Goal: Transaction & Acquisition: Purchase product/service

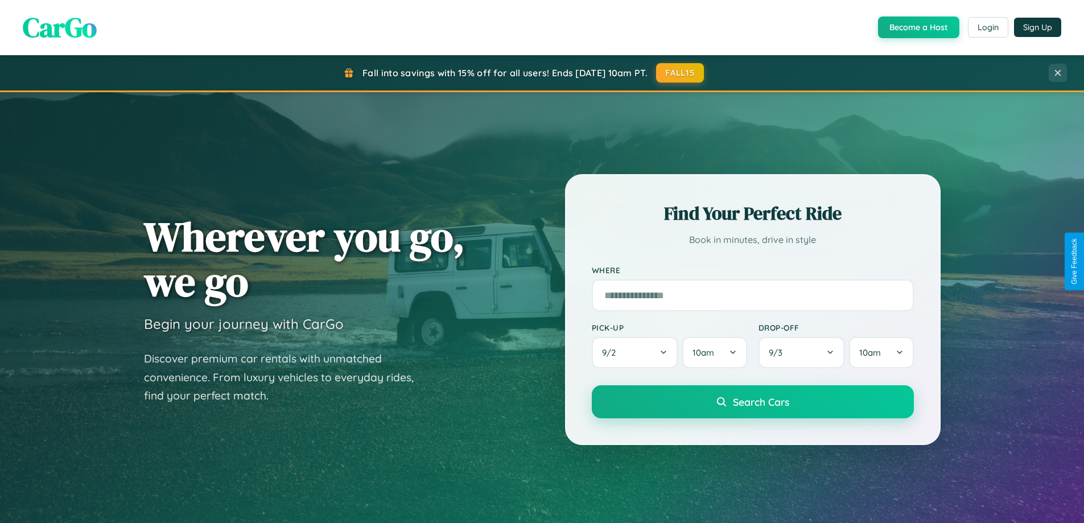
scroll to position [2190, 0]
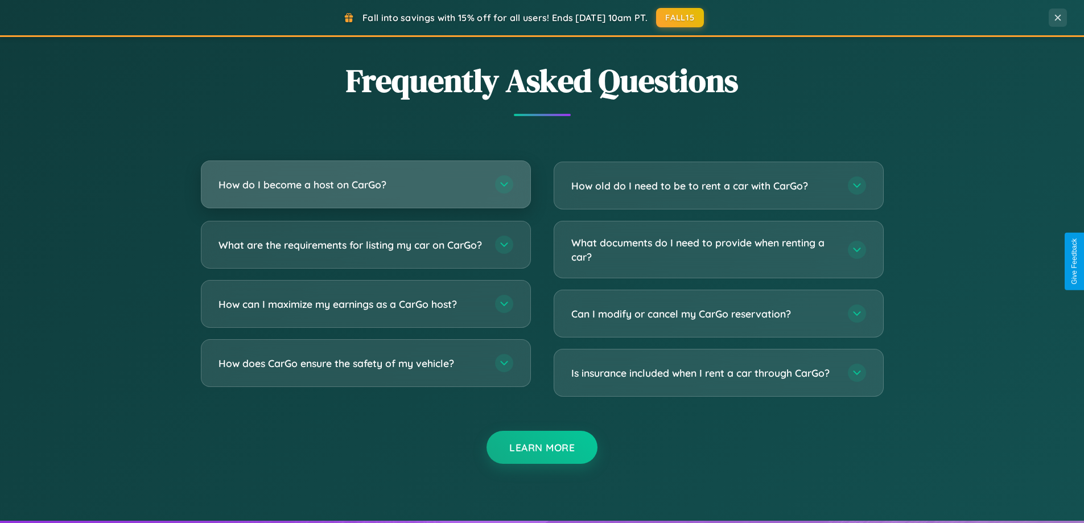
click at [365, 184] on h3 "How do I become a host on CarGo?" at bounding box center [351, 185] width 265 height 14
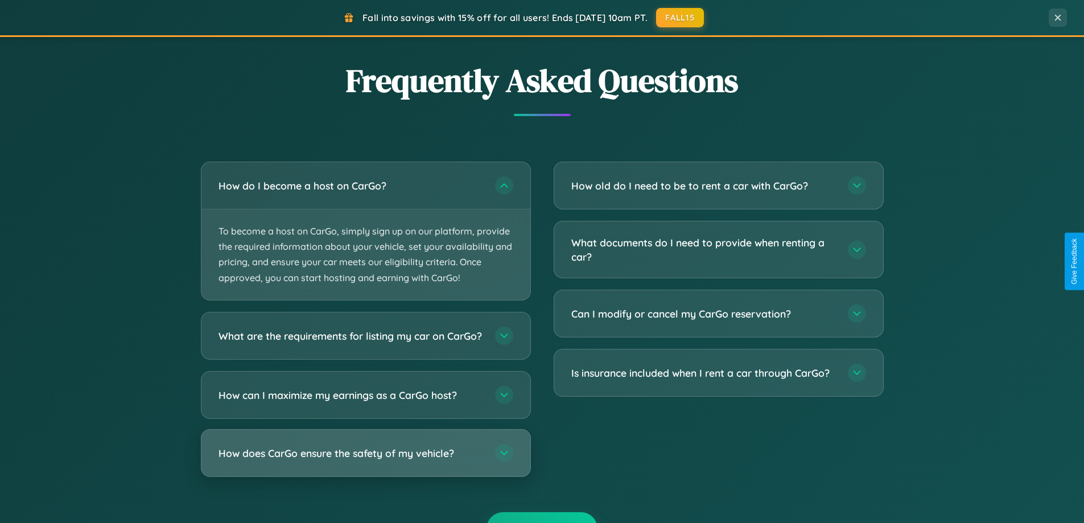
click at [365, 460] on h3 "How does CarGo ensure the safety of my vehicle?" at bounding box center [351, 453] width 265 height 14
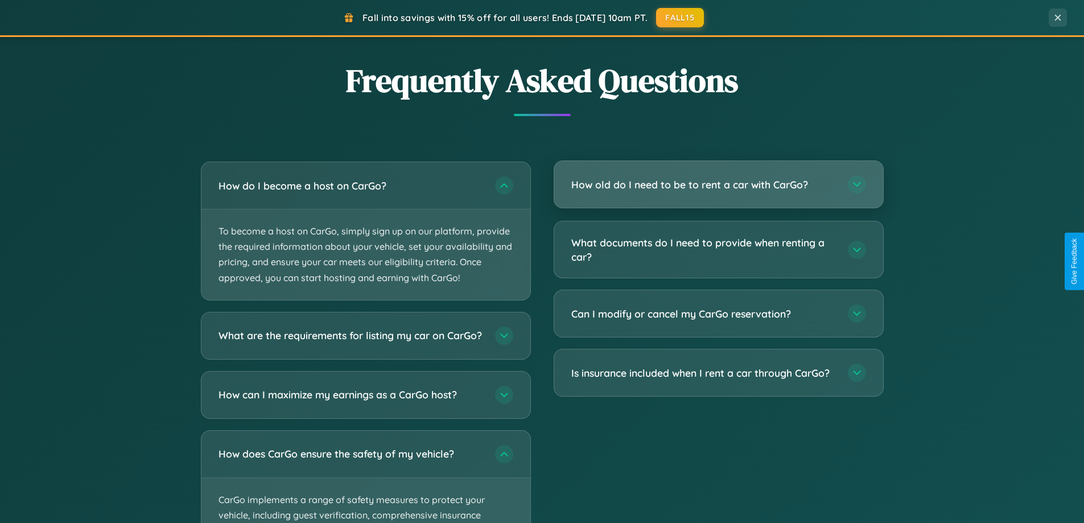
click at [718, 184] on h3 "How old do I need to be to rent a car with CarGo?" at bounding box center [703, 185] width 265 height 14
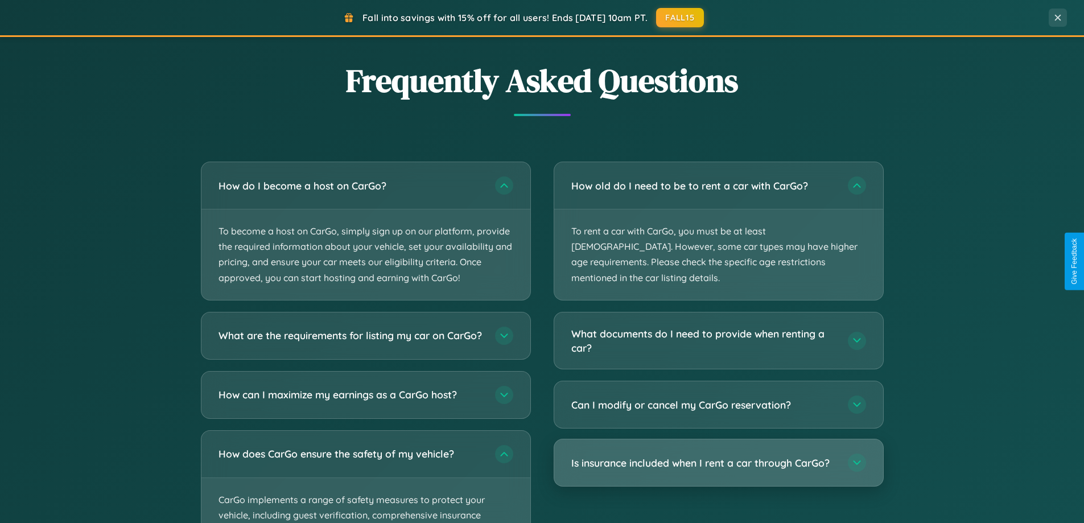
click at [718, 456] on h3 "Is insurance included when I rent a car through CarGo?" at bounding box center [703, 463] width 265 height 14
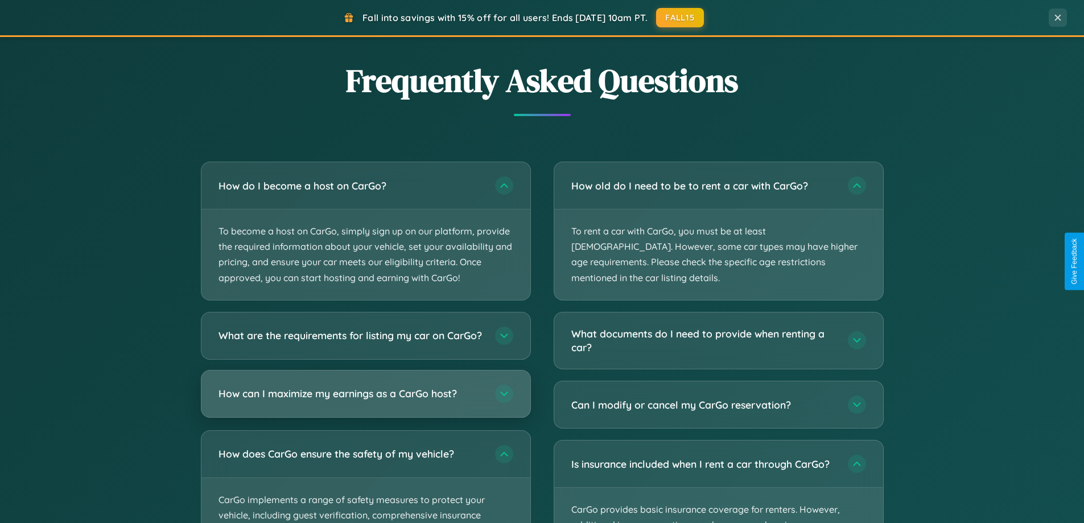
click at [365, 401] on h3 "How can I maximize my earnings as a CarGo host?" at bounding box center [351, 393] width 265 height 14
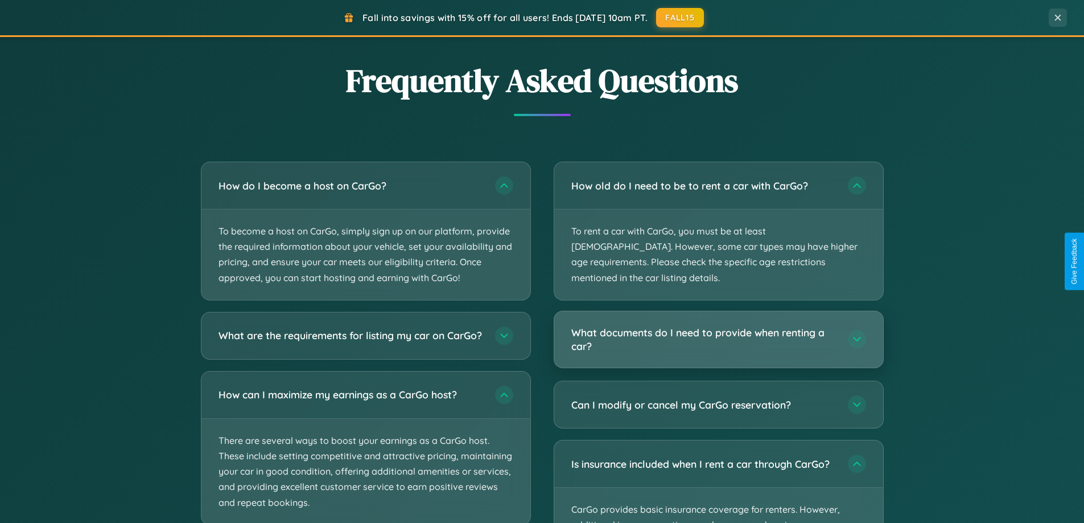
click at [718, 326] on h3 "What documents do I need to provide when renting a car?" at bounding box center [703, 340] width 265 height 28
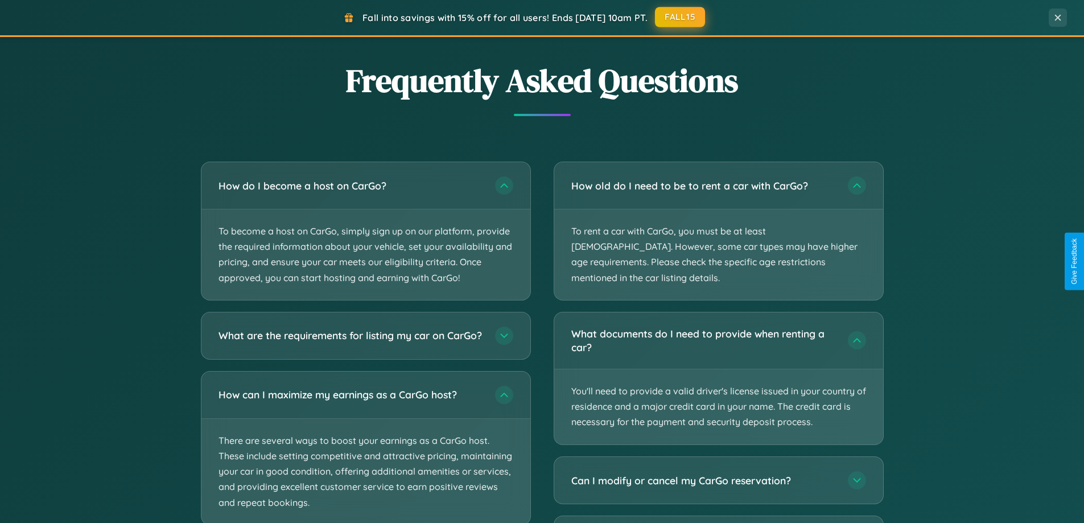
click at [681, 18] on button "FALL15" at bounding box center [680, 17] width 50 height 20
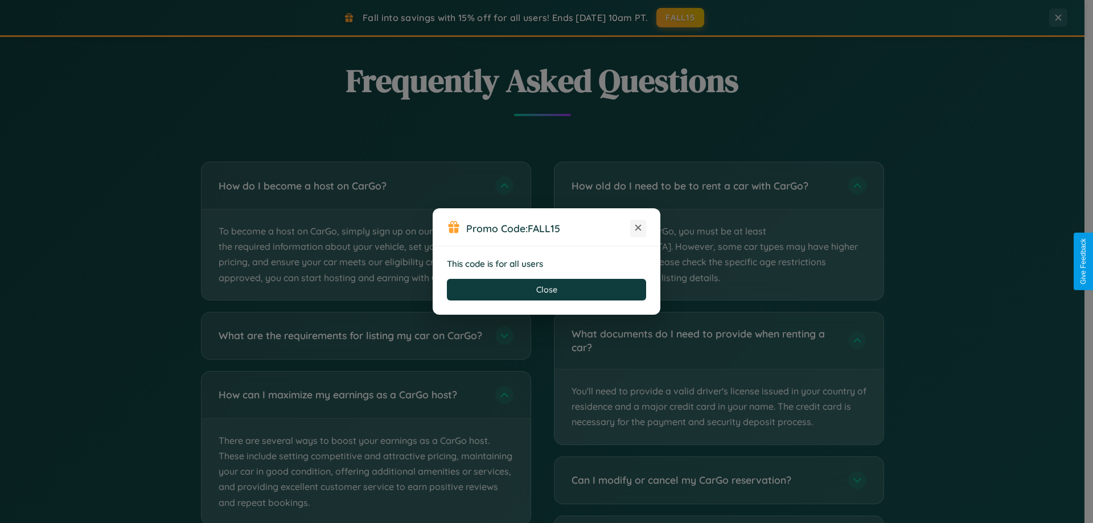
click at [638, 228] on icon at bounding box center [637, 227] width 11 height 11
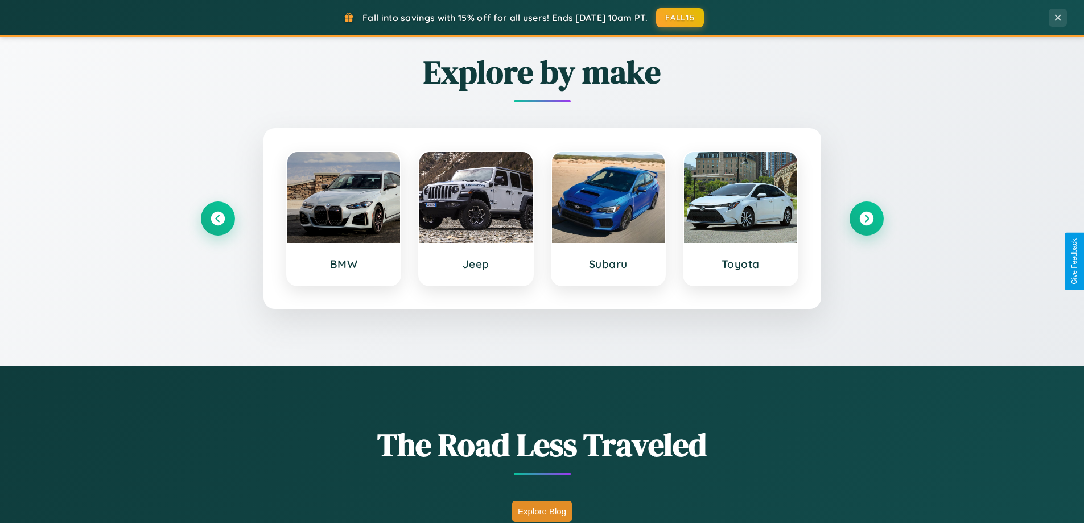
scroll to position [34, 0]
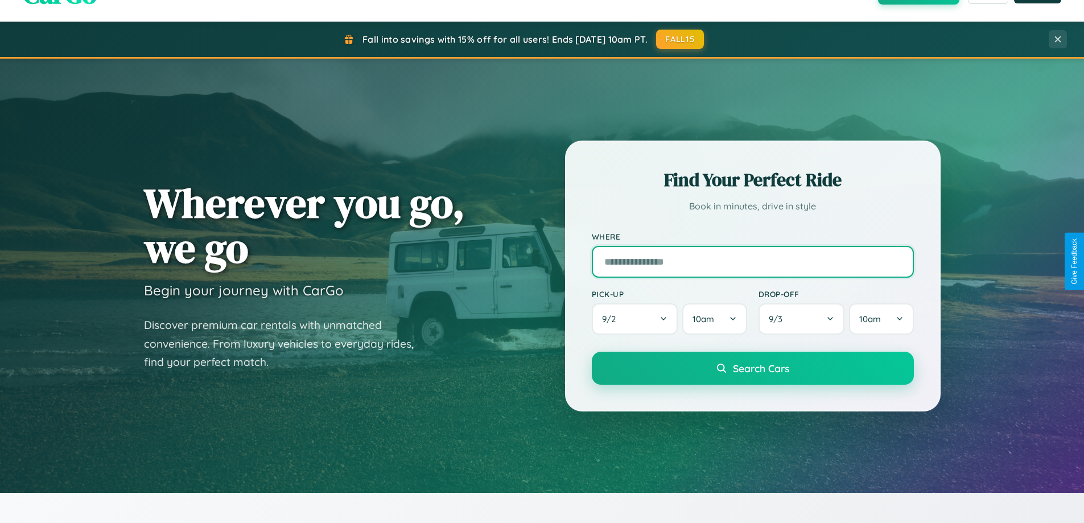
click at [752, 261] on input "text" at bounding box center [753, 262] width 322 height 32
type input "*********"
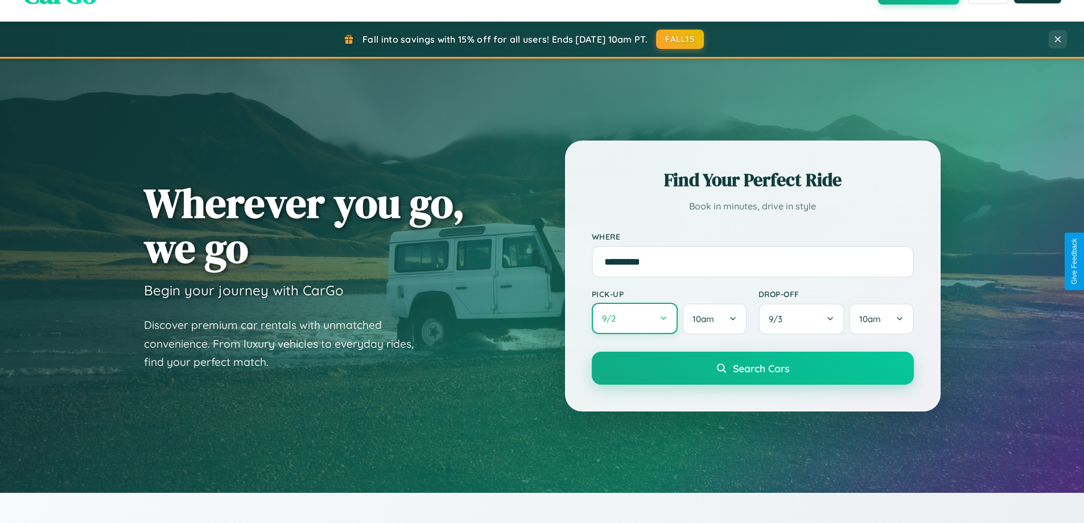
click at [635, 319] on button "9 / 2" at bounding box center [635, 318] width 87 height 31
select select "*"
select select "****"
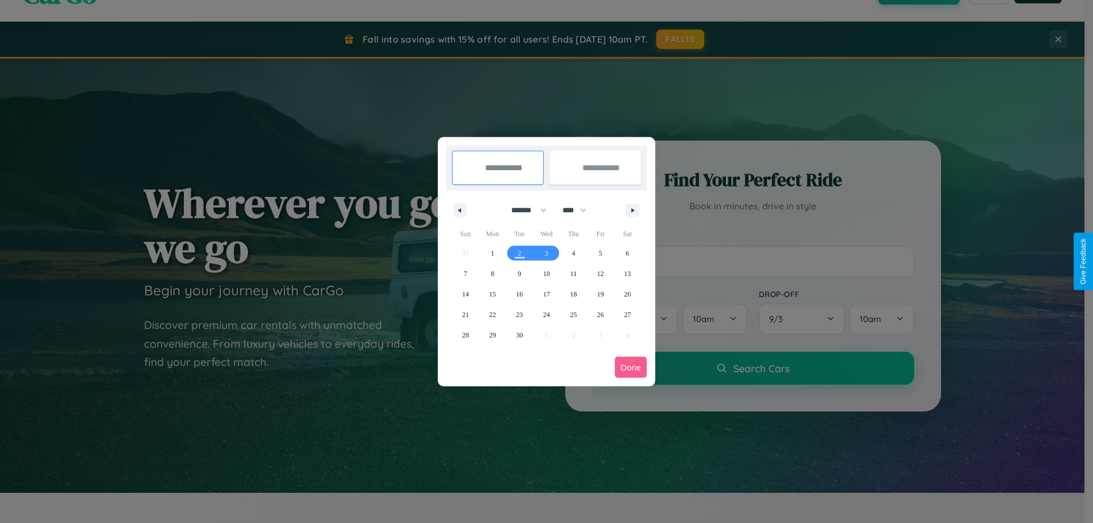
drag, startPoint x: 524, startPoint y: 210, endPoint x: 546, endPoint y: 228, distance: 29.2
click at [524, 210] on select "******* ******** ***** ***** *** **** **** ****** ********* ******* ******** **…" at bounding box center [527, 210] width 48 height 19
select select "*"
click at [579, 210] on select "**** **** **** **** **** **** **** **** **** **** **** **** **** **** **** ****…" at bounding box center [574, 210] width 34 height 19
select select "****"
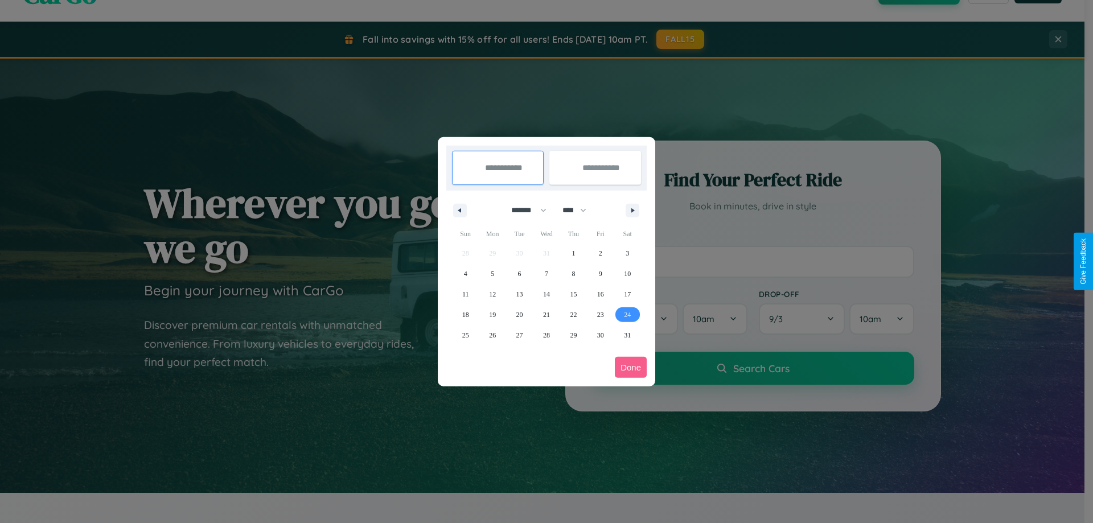
click at [627, 314] on span "24" at bounding box center [627, 314] width 7 height 20
type input "**********"
click at [546, 335] on span "28" at bounding box center [546, 335] width 7 height 20
type input "**********"
click at [631, 367] on button "Done" at bounding box center [631, 367] width 32 height 21
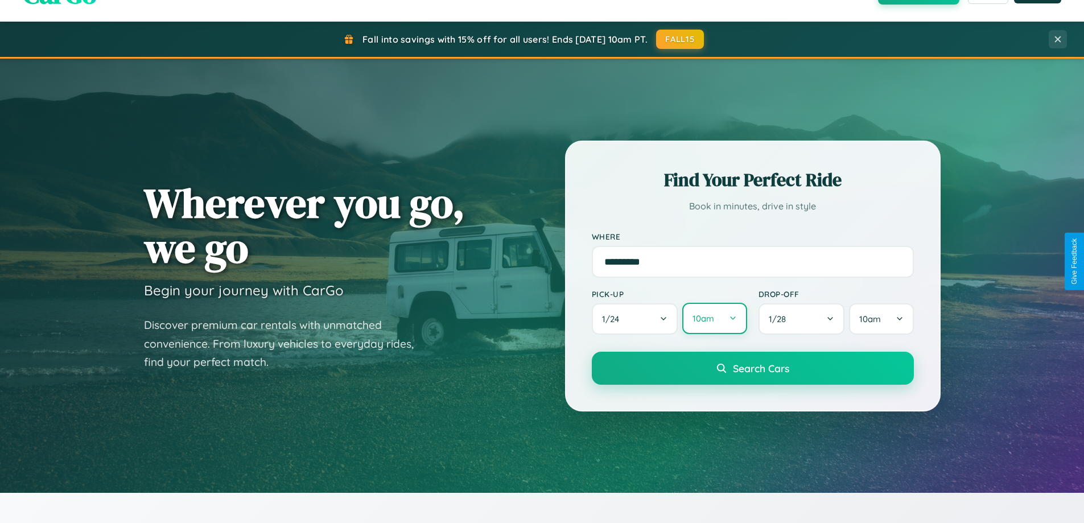
click at [714, 319] on button "10am" at bounding box center [714, 318] width 64 height 31
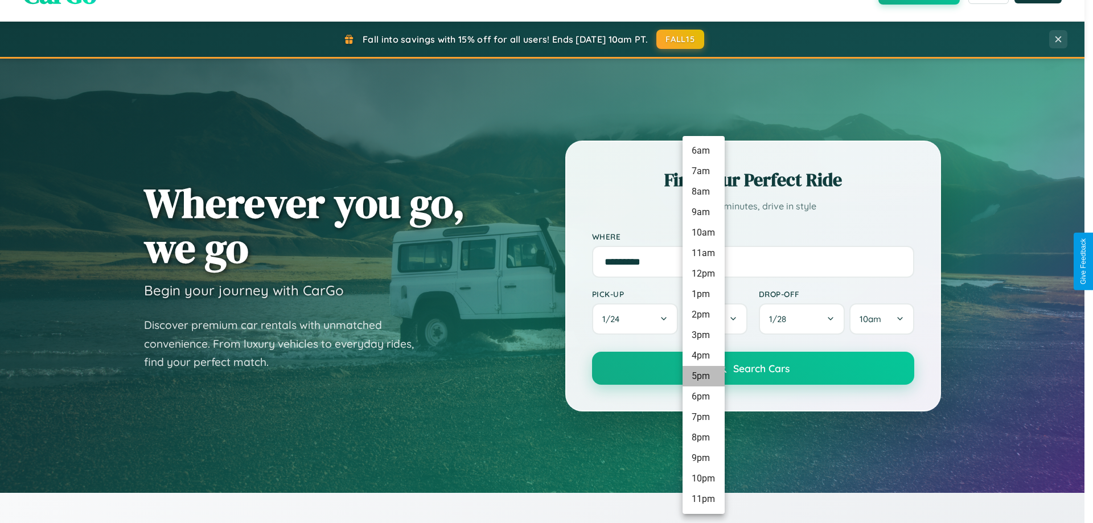
click at [703, 376] on li "5pm" at bounding box center [703, 376] width 42 height 20
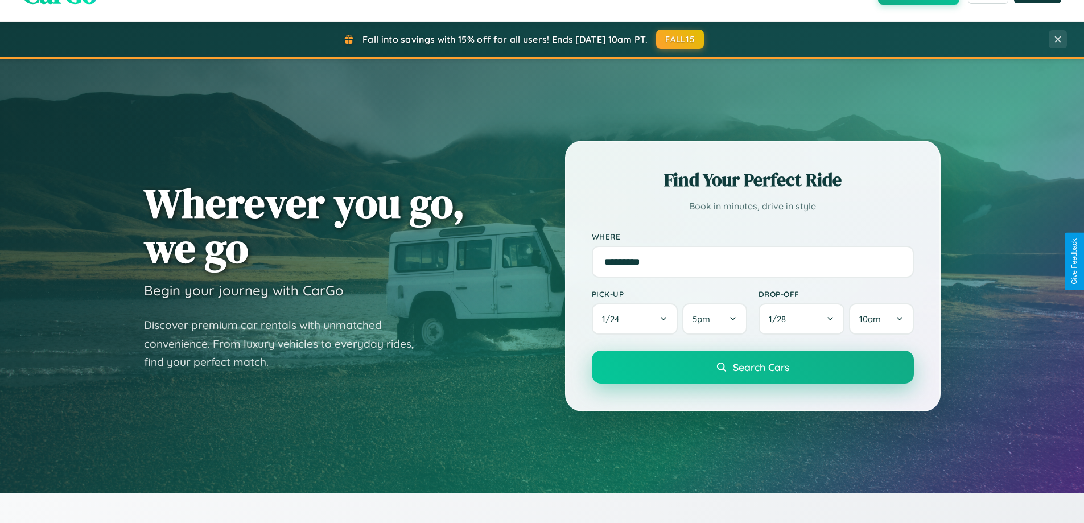
click at [752, 367] on span "Search Cars" at bounding box center [761, 367] width 56 height 13
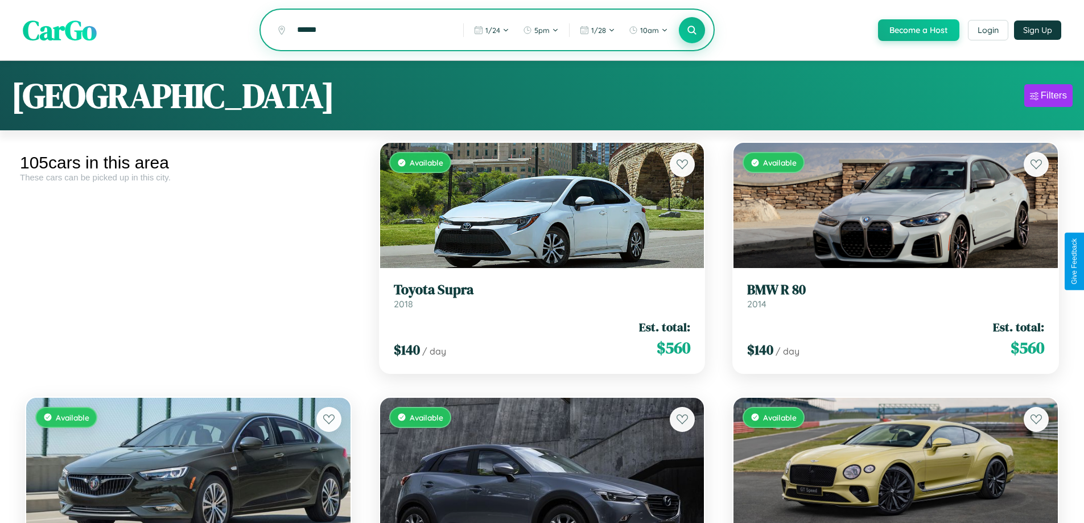
click at [691, 31] on icon at bounding box center [692, 29] width 11 height 11
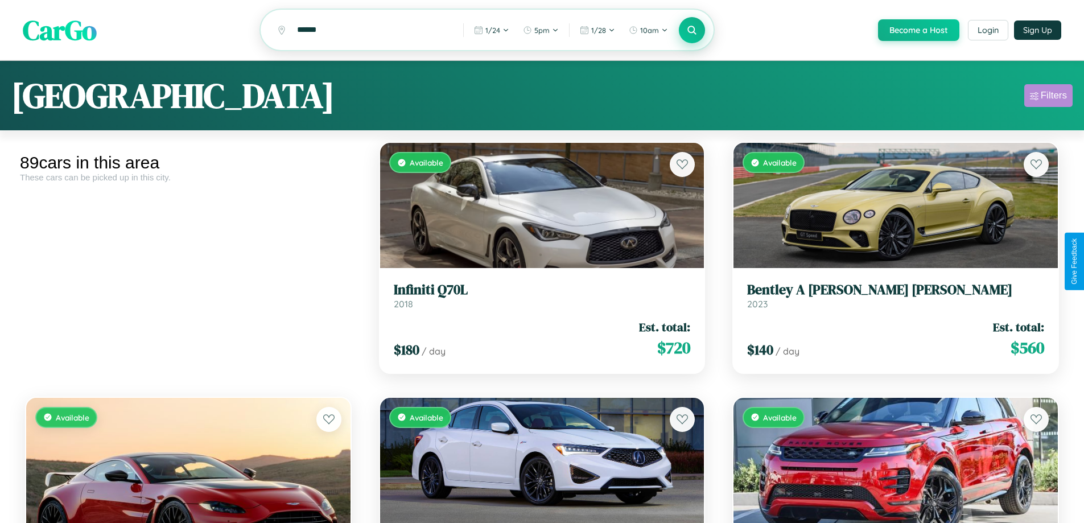
click at [1048, 97] on div "Filters" at bounding box center [1054, 95] width 26 height 11
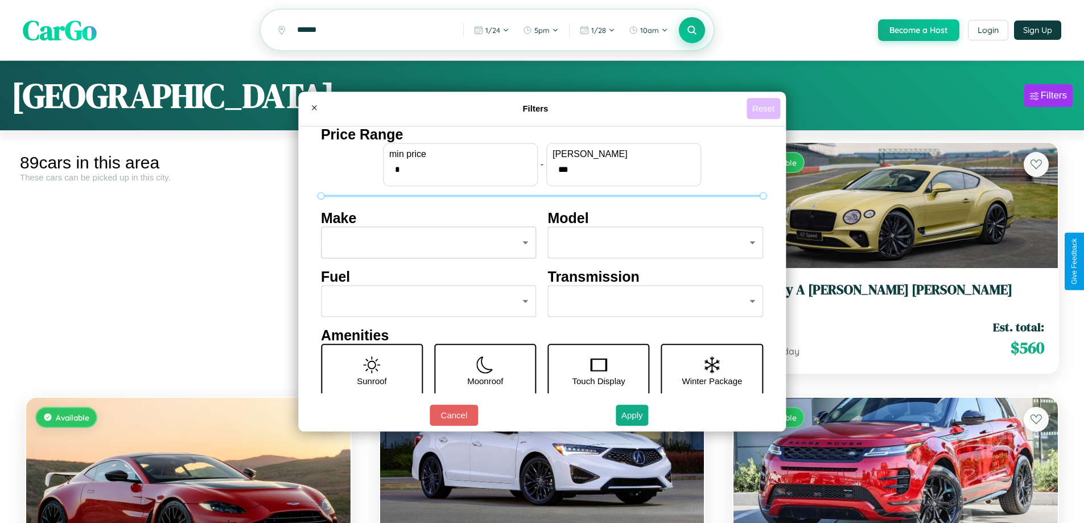
click at [765, 108] on button "Reset" at bounding box center [764, 108] width 34 height 21
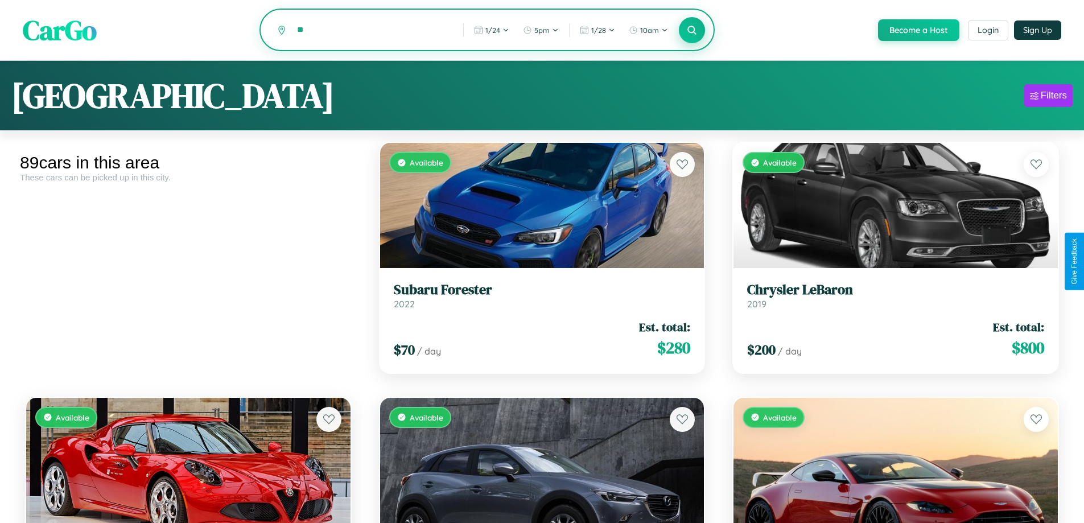
type input "*"
type input "******"
click at [691, 31] on icon at bounding box center [692, 29] width 11 height 11
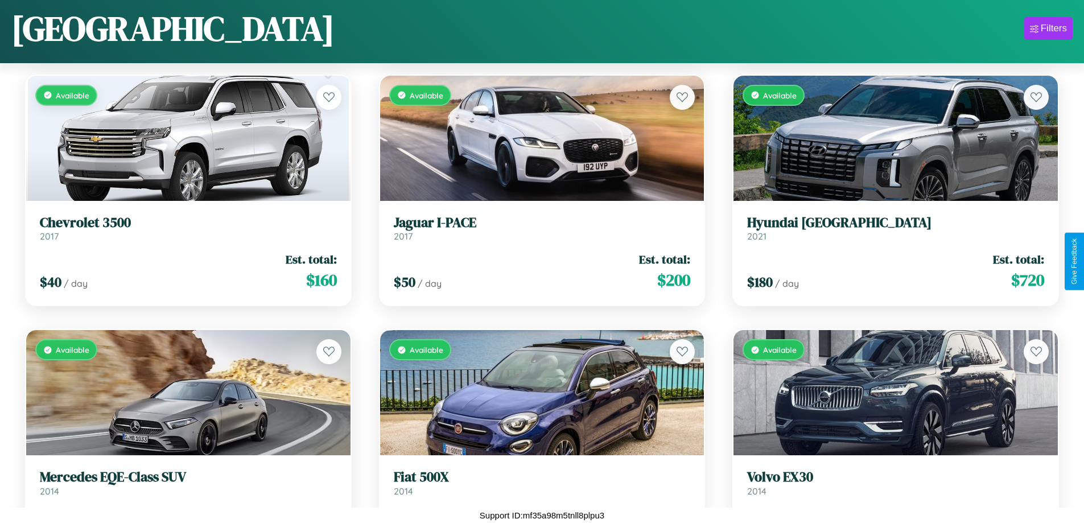
scroll to position [1689, 0]
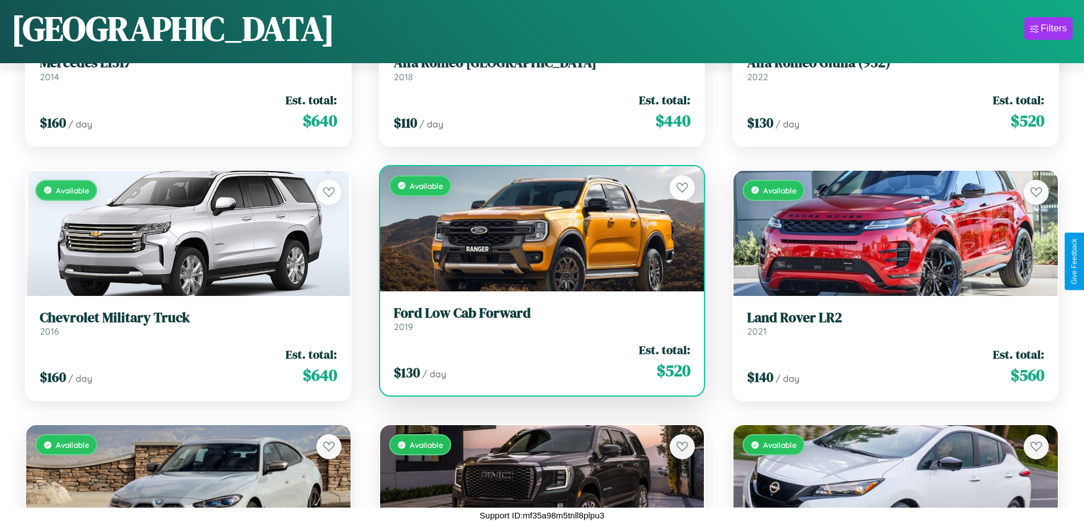
click at [537, 229] on div "Available" at bounding box center [542, 228] width 324 height 125
click at [537, 228] on div "Available" at bounding box center [542, 228] width 324 height 125
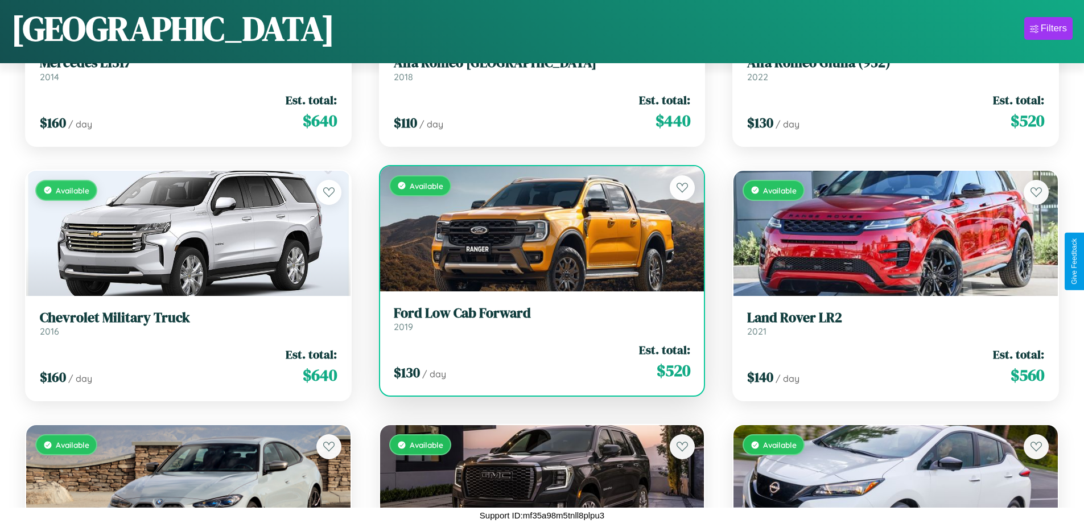
click at [537, 228] on div "Available" at bounding box center [542, 228] width 324 height 125
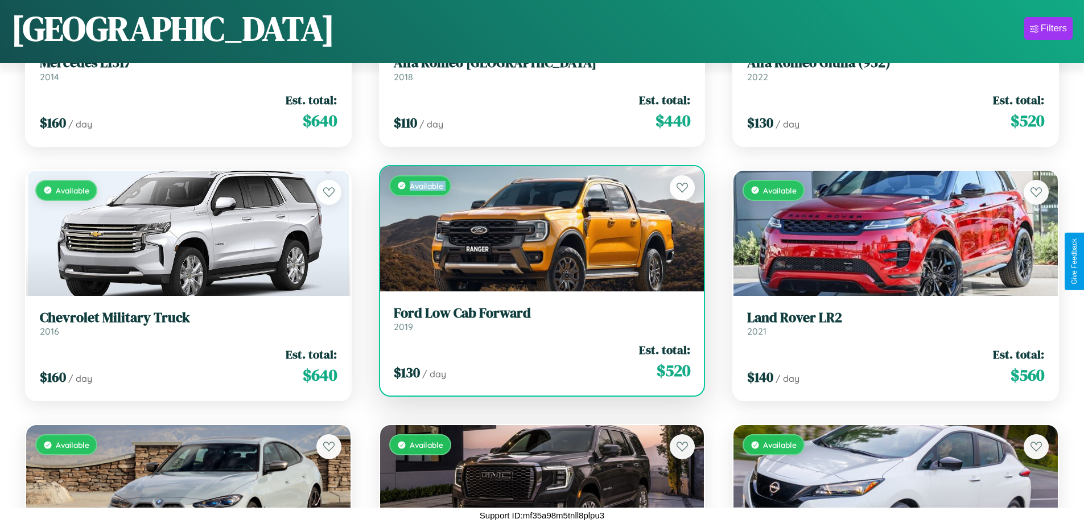
click at [537, 228] on div "Available" at bounding box center [542, 228] width 324 height 125
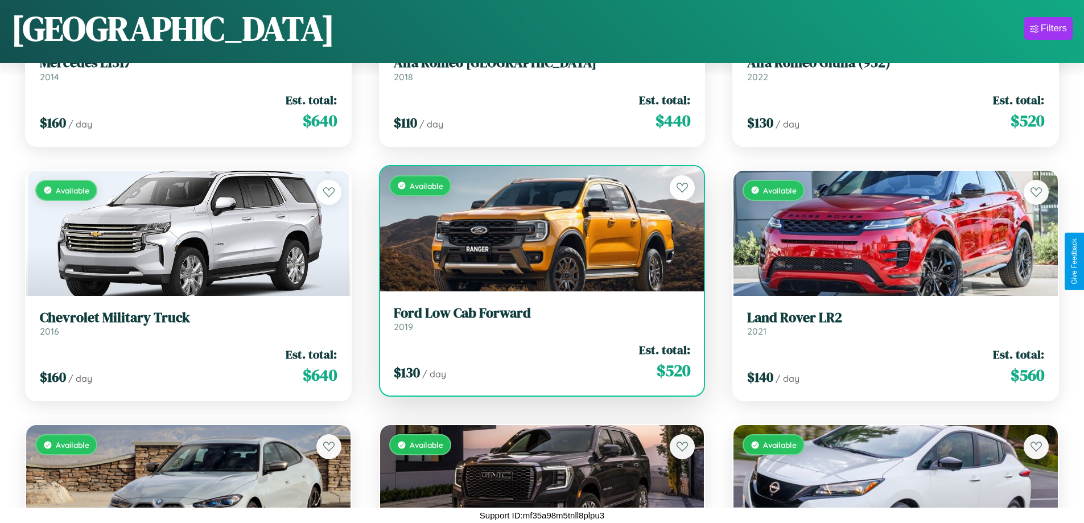
click at [537, 228] on div "Available" at bounding box center [542, 228] width 324 height 125
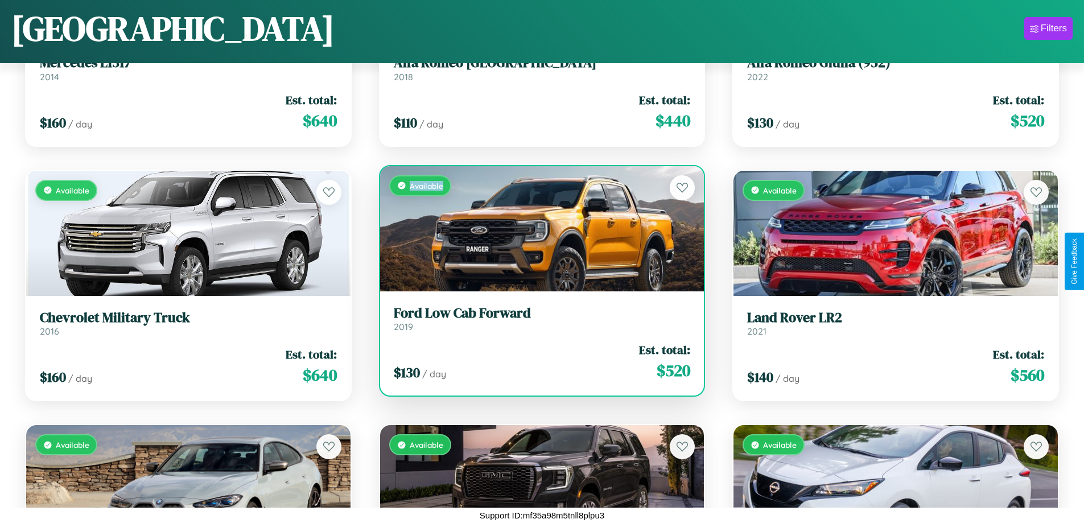
click at [537, 228] on div "Available" at bounding box center [542, 228] width 324 height 125
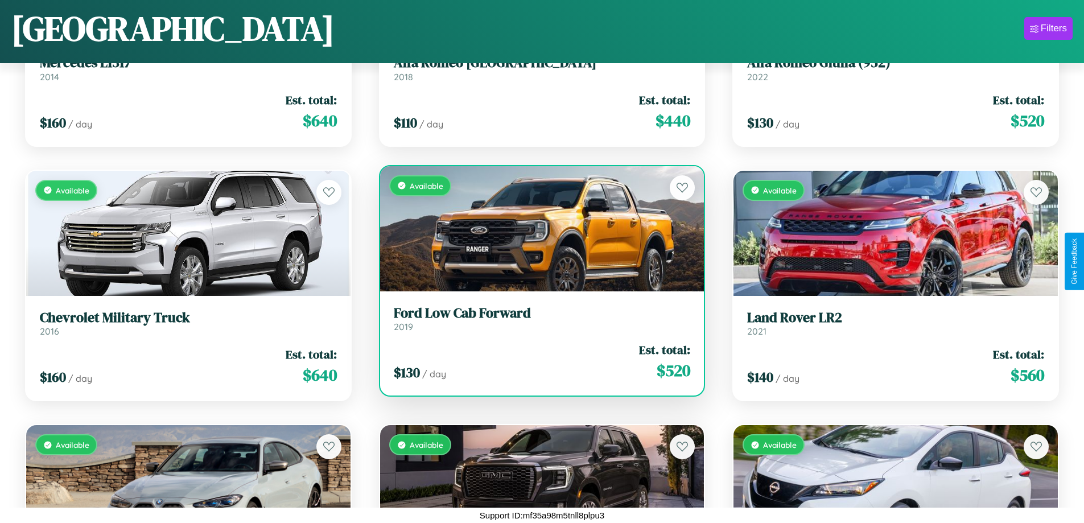
click at [537, 318] on h3 "Ford Low Cab Forward" at bounding box center [542, 313] width 297 height 17
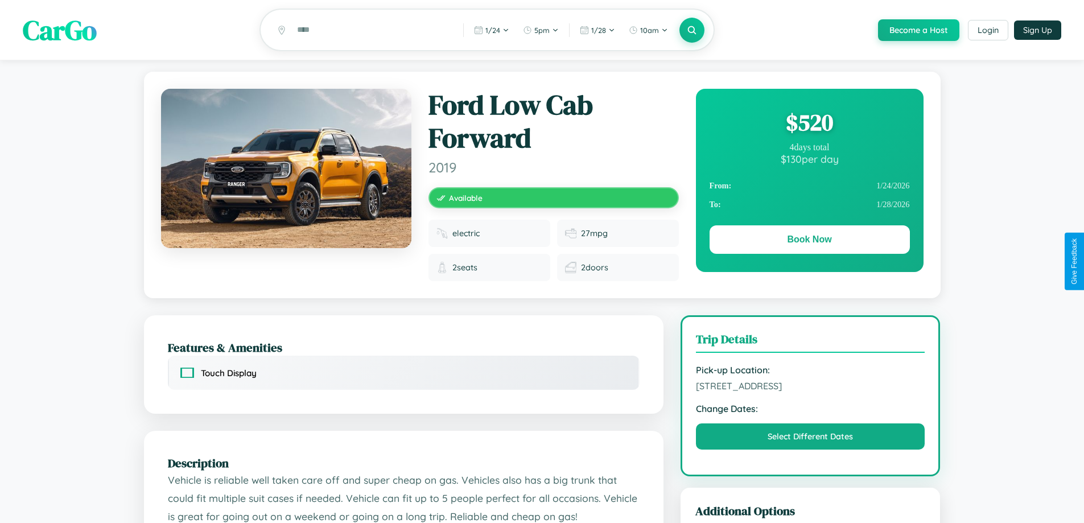
click at [809, 124] on div "$ 520" at bounding box center [810, 122] width 200 height 31
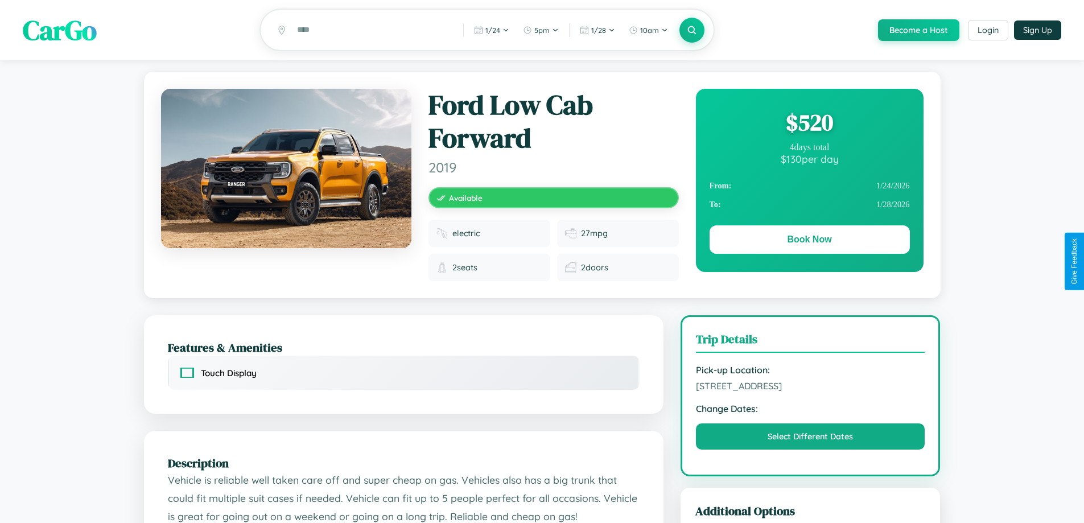
click at [809, 124] on div "$ 520" at bounding box center [810, 122] width 200 height 31
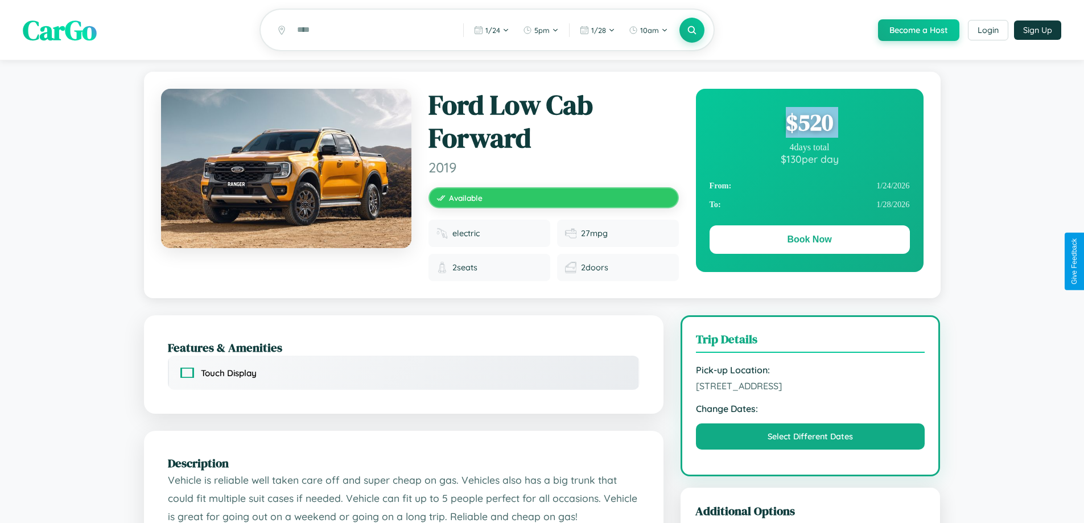
click at [809, 124] on div "$ 520" at bounding box center [810, 122] width 200 height 31
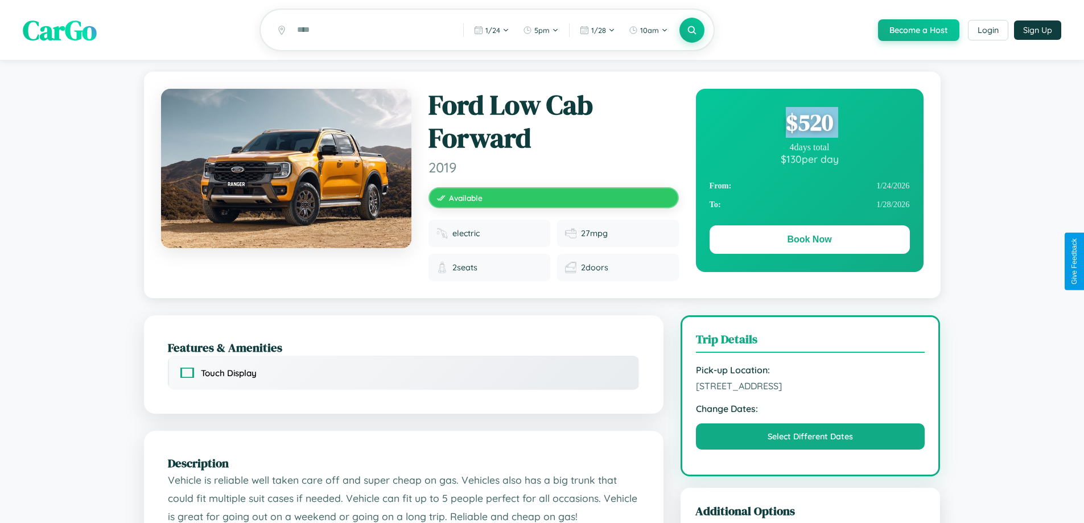
click at [809, 124] on div "$ 520" at bounding box center [810, 122] width 200 height 31
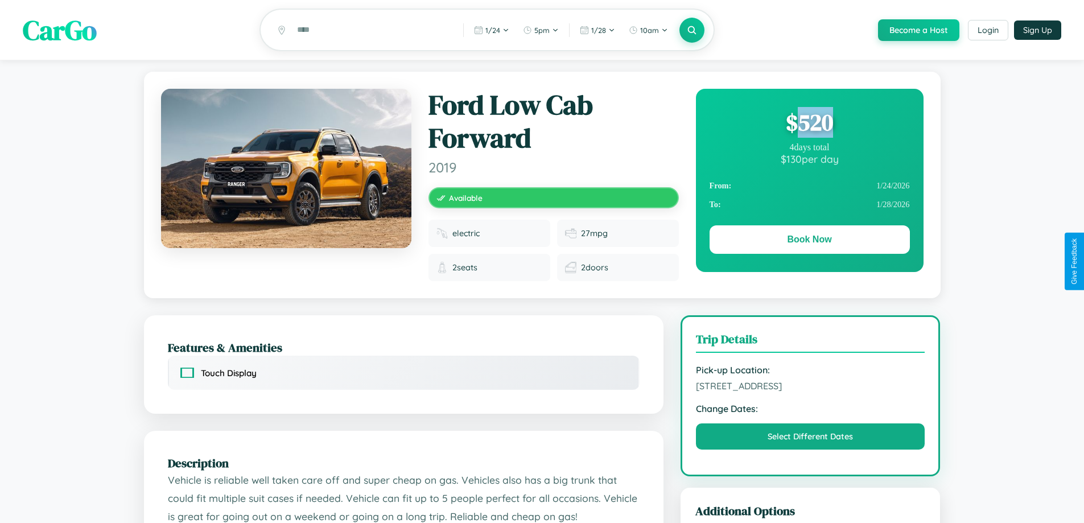
click at [809, 124] on div "$ 520" at bounding box center [810, 122] width 200 height 31
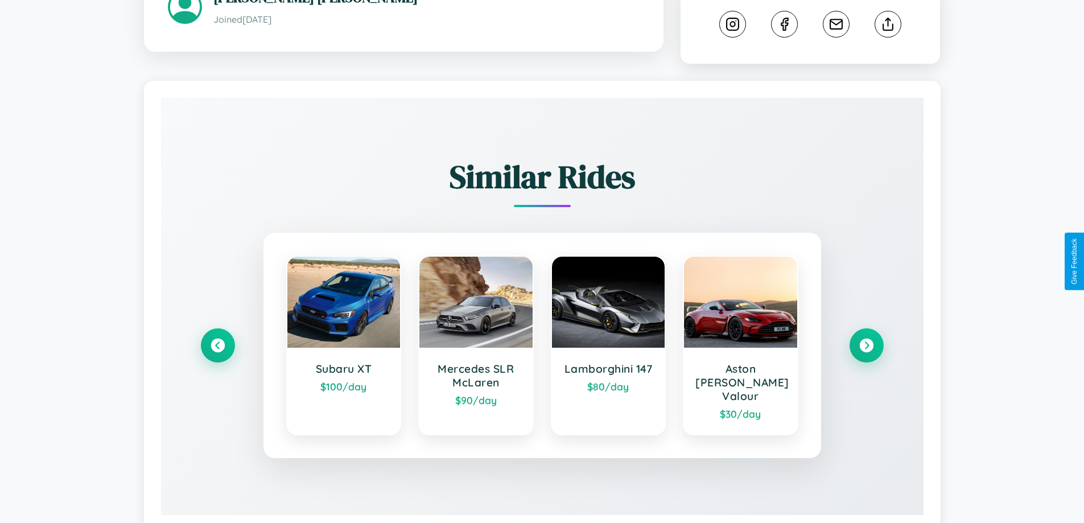
scroll to position [643, 0]
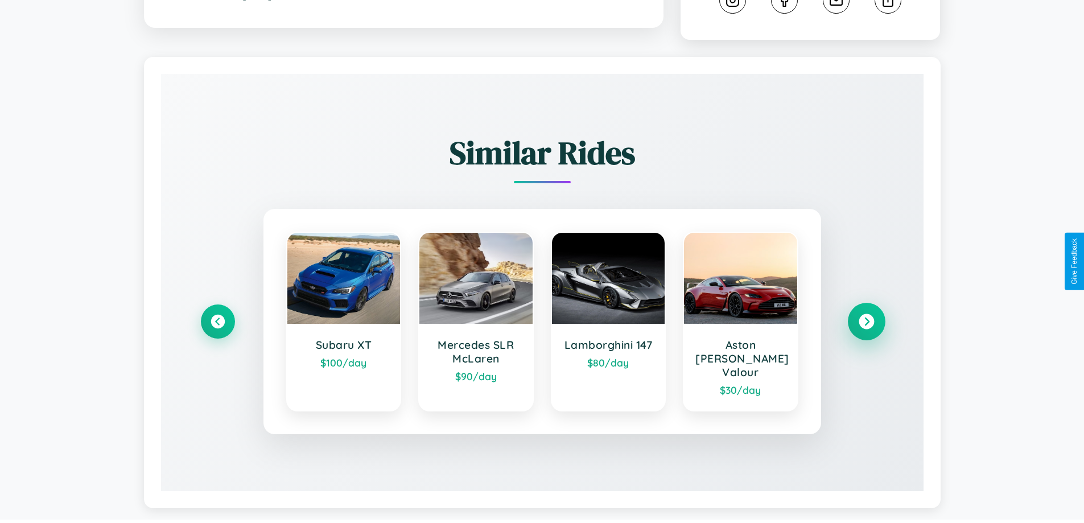
click at [866, 316] on icon at bounding box center [866, 321] width 15 height 15
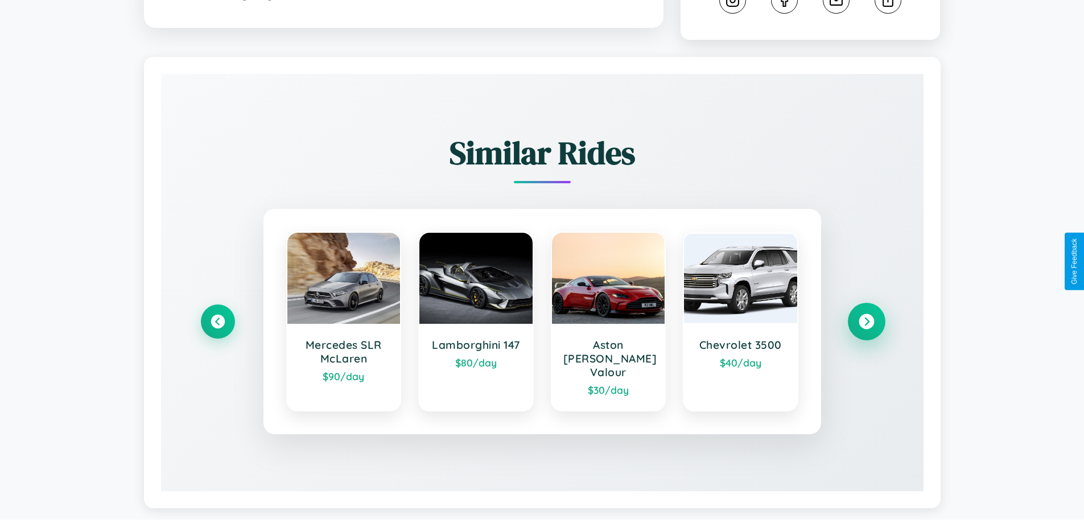
click at [866, 316] on icon at bounding box center [866, 321] width 15 height 15
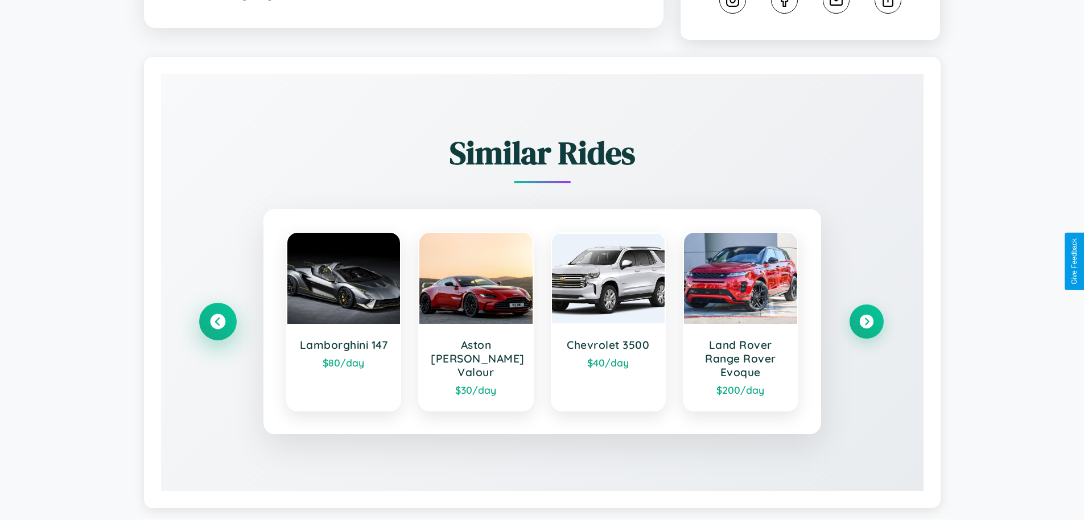
click at [217, 323] on icon at bounding box center [217, 321] width 15 height 15
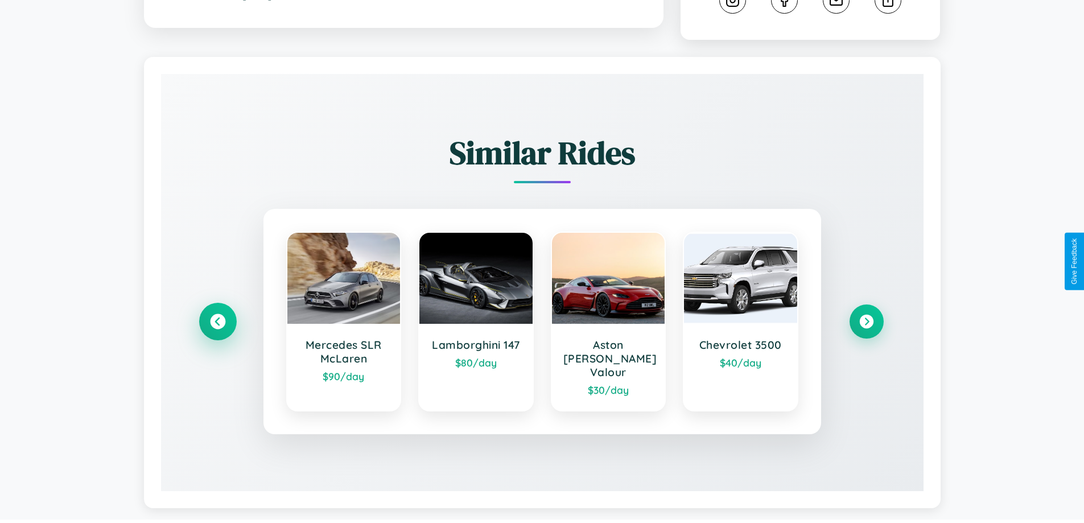
click at [217, 316] on icon at bounding box center [217, 321] width 15 height 15
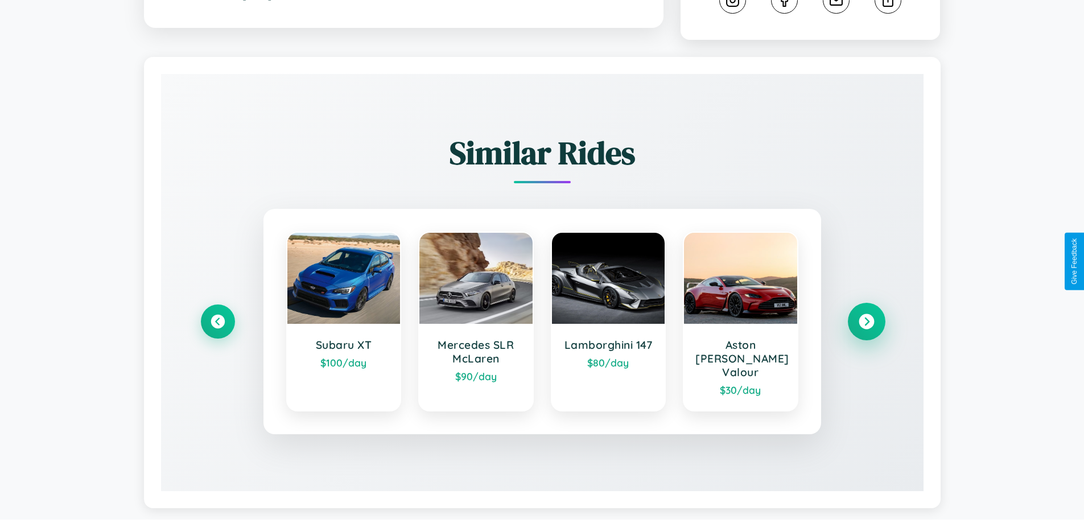
click at [866, 316] on icon at bounding box center [866, 321] width 15 height 15
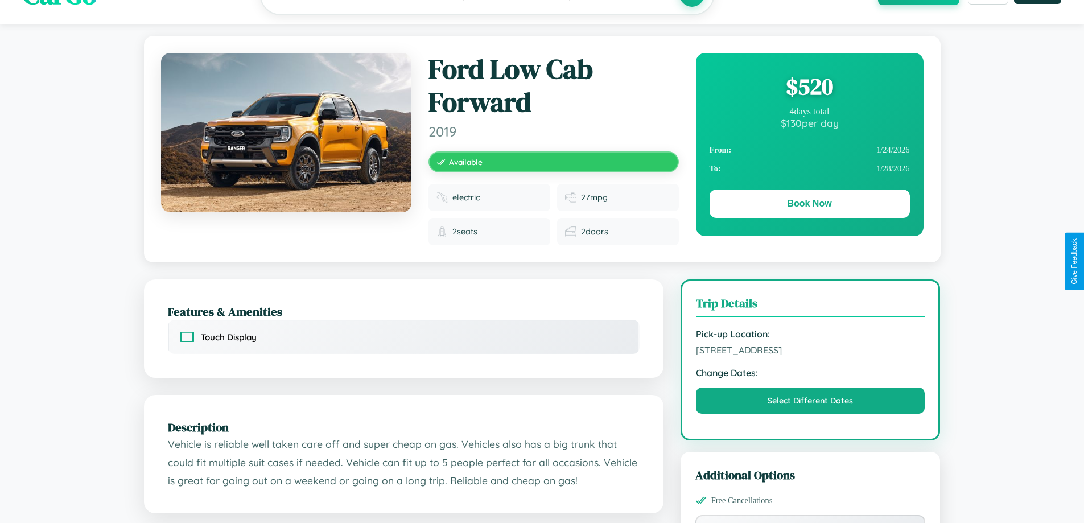
scroll to position [0, 0]
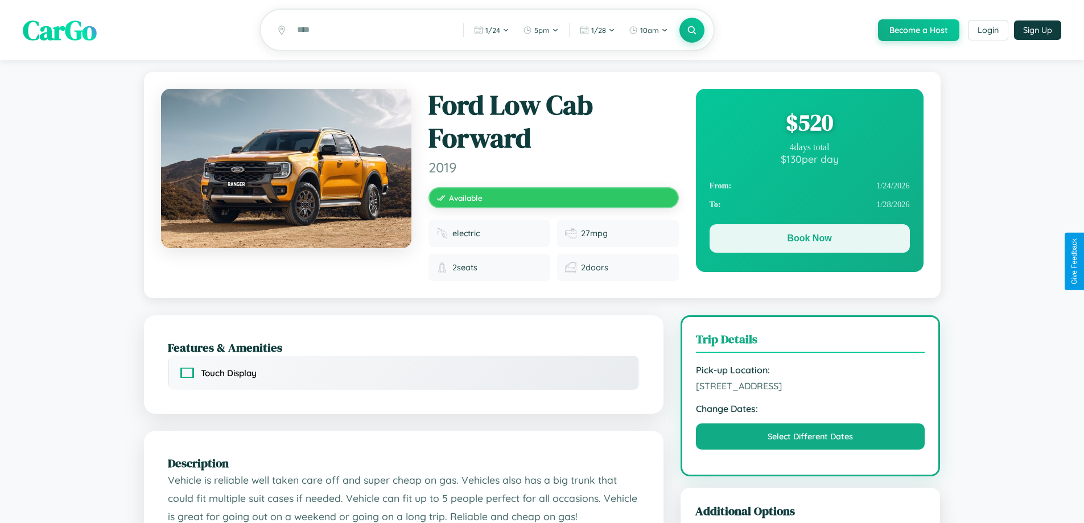
click at [809, 240] on button "Book Now" at bounding box center [810, 238] width 200 height 28
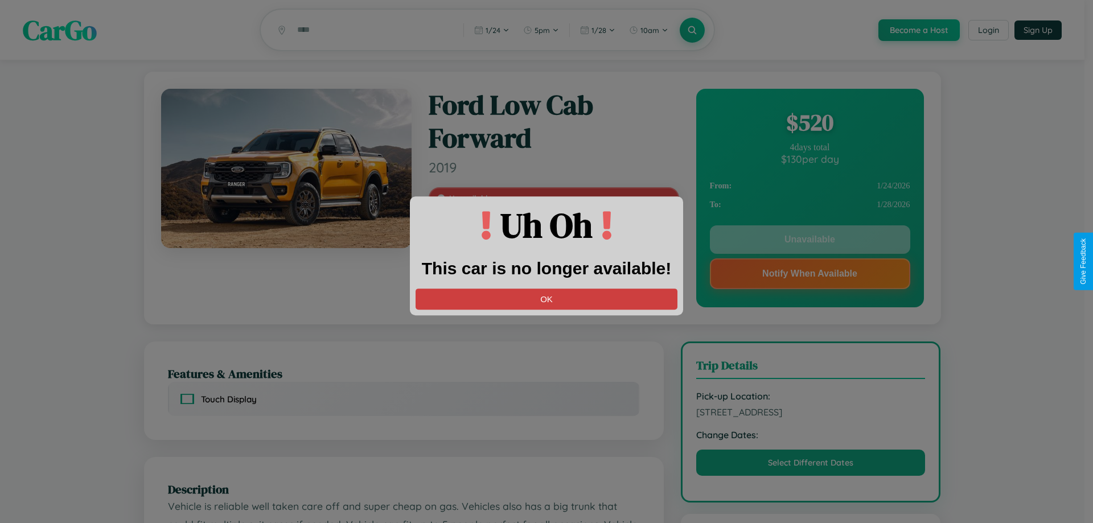
click at [546, 299] on button "OK" at bounding box center [546, 299] width 262 height 21
